Goal: Navigation & Orientation: Find specific page/section

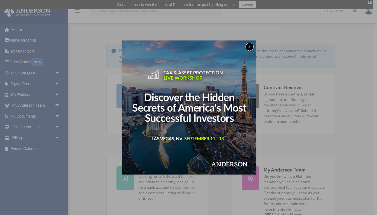
click at [250, 47] on button "x" at bounding box center [249, 47] width 8 height 8
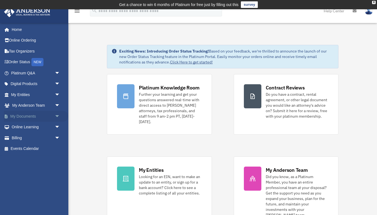
click at [27, 114] on link "My Documents arrow_drop_down" at bounding box center [36, 116] width 64 height 11
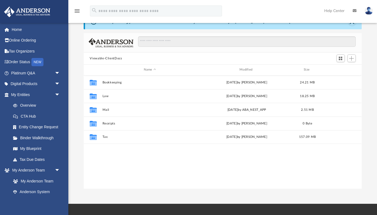
scroll to position [29, 0]
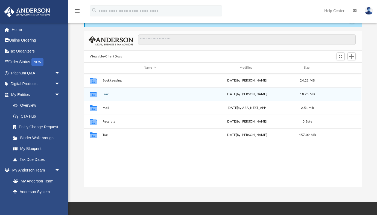
click at [105, 95] on button "Law" at bounding box center [149, 94] width 94 height 4
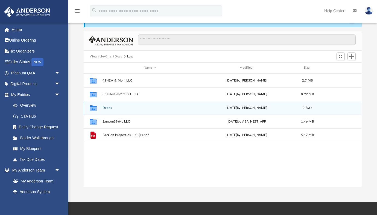
click at [110, 108] on button "Deeds" at bounding box center [149, 108] width 94 height 4
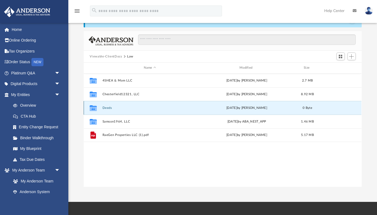
click at [110, 108] on button "Deeds" at bounding box center [149, 108] width 94 height 4
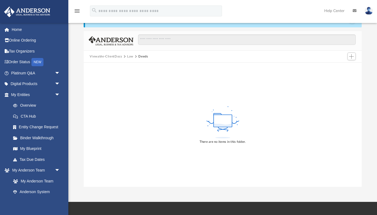
click at [130, 57] on button "Law" at bounding box center [130, 56] width 6 height 5
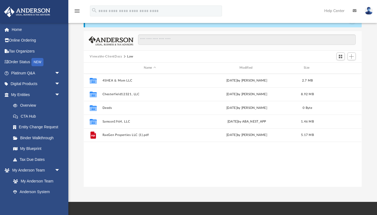
scroll to position [124, 277]
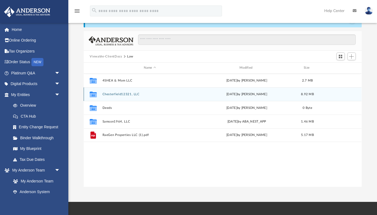
click at [118, 94] on button "Chesterfield12321, LLC" at bounding box center [149, 94] width 94 height 4
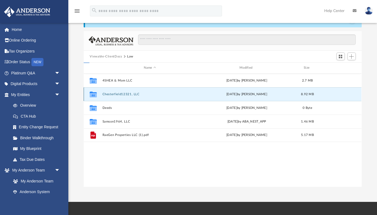
click at [118, 94] on button "Chesterfield12321, LLC" at bounding box center [149, 94] width 94 height 4
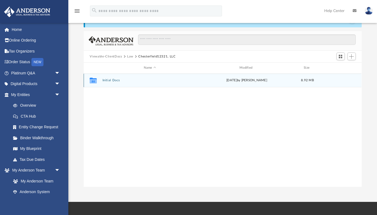
click at [113, 79] on button "Initial Docs" at bounding box center [149, 80] width 94 height 4
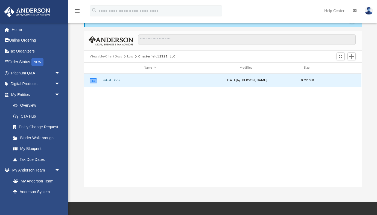
click at [113, 79] on button "Initial Docs" at bounding box center [149, 80] width 94 height 4
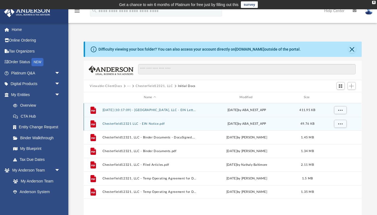
scroll to position [0, 0]
